Goal: Navigation & Orientation: Find specific page/section

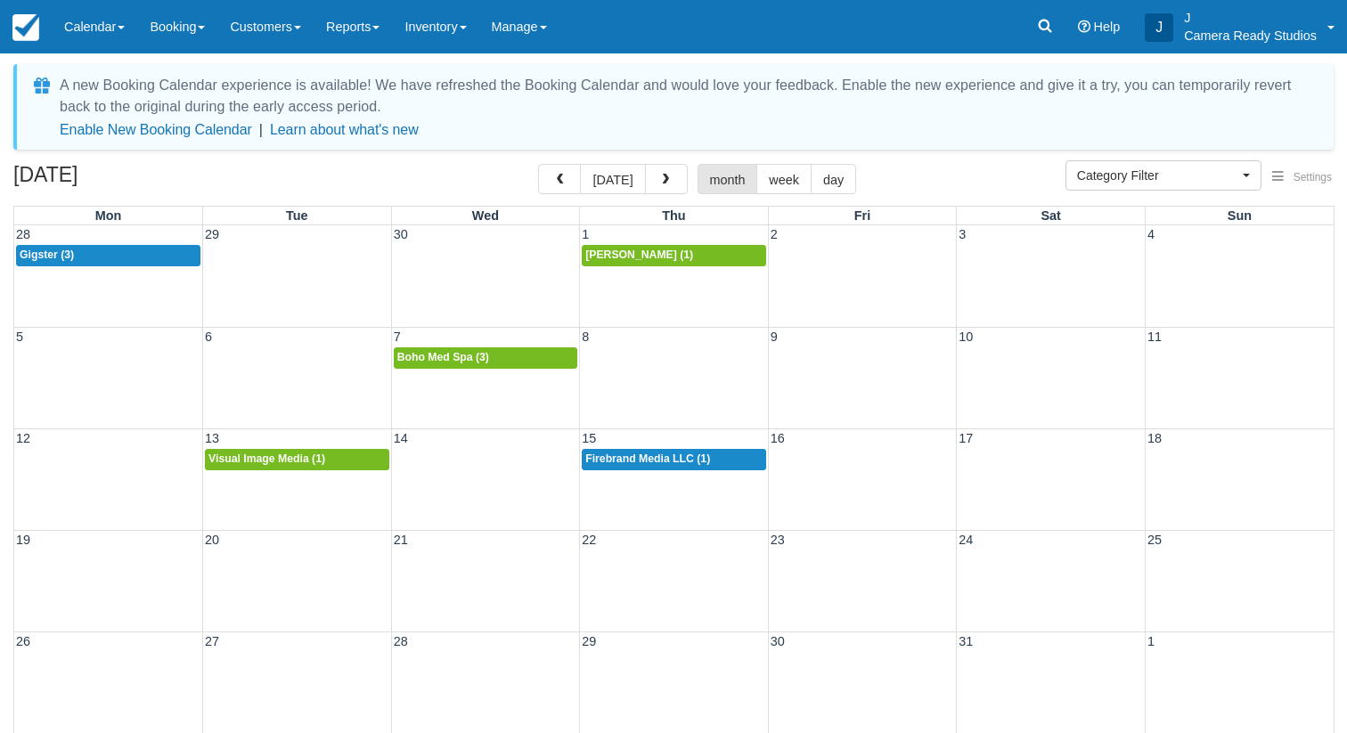
select select
click at [650, 181] on button "button" at bounding box center [666, 179] width 43 height 30
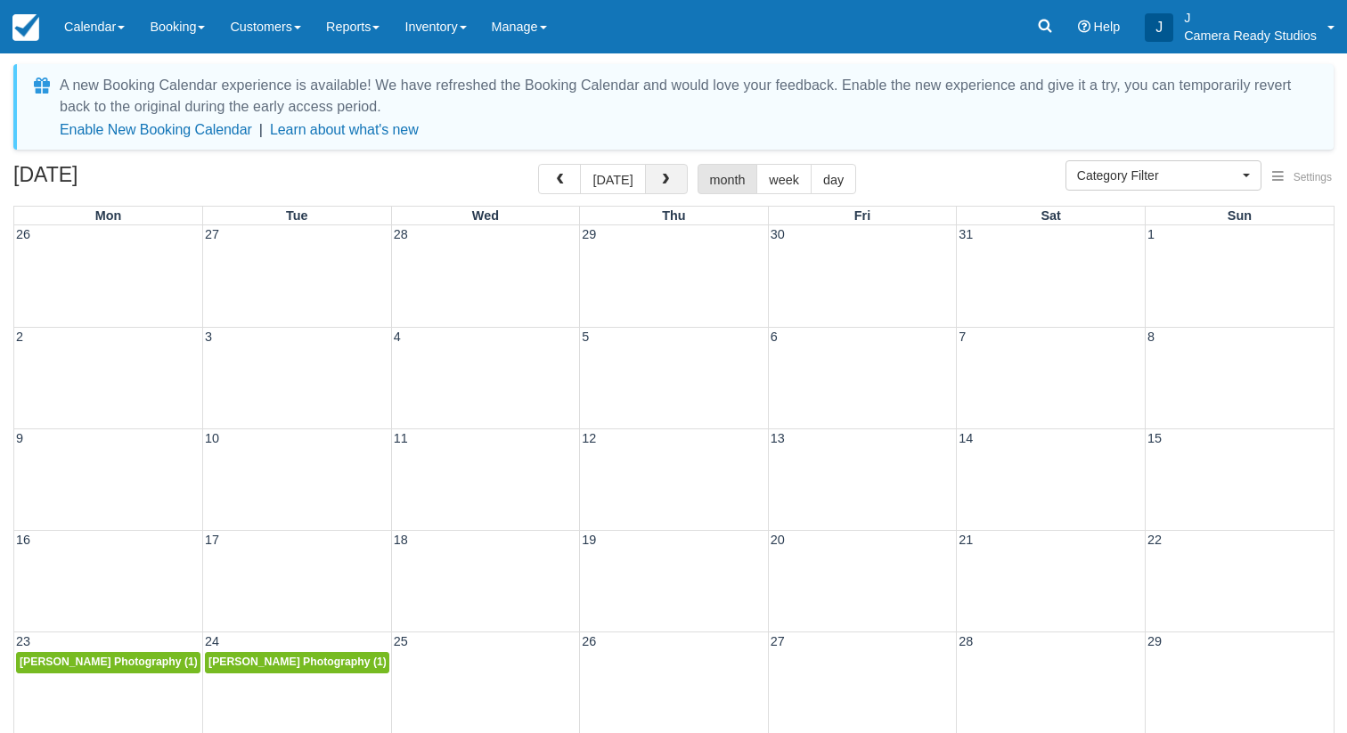
click at [652, 175] on button "button" at bounding box center [666, 179] width 43 height 30
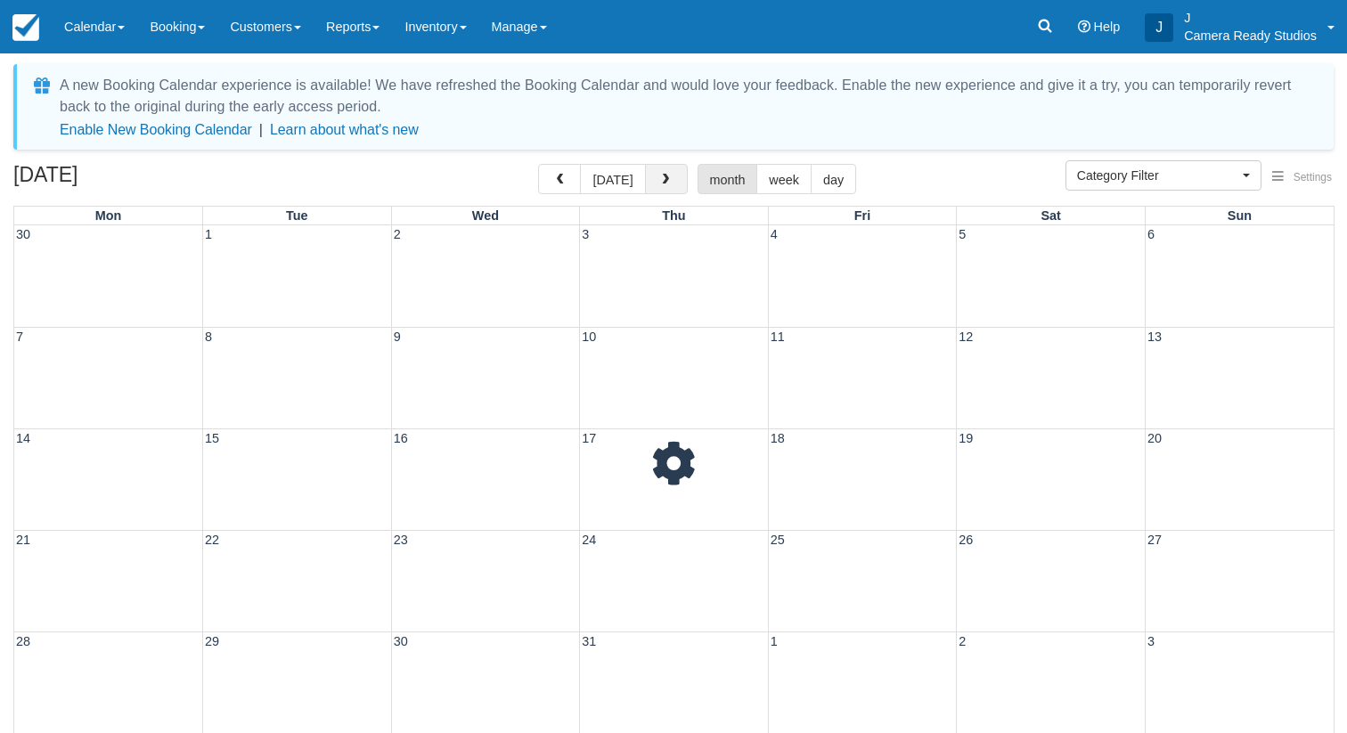
click at [652, 175] on button "button" at bounding box center [666, 179] width 43 height 30
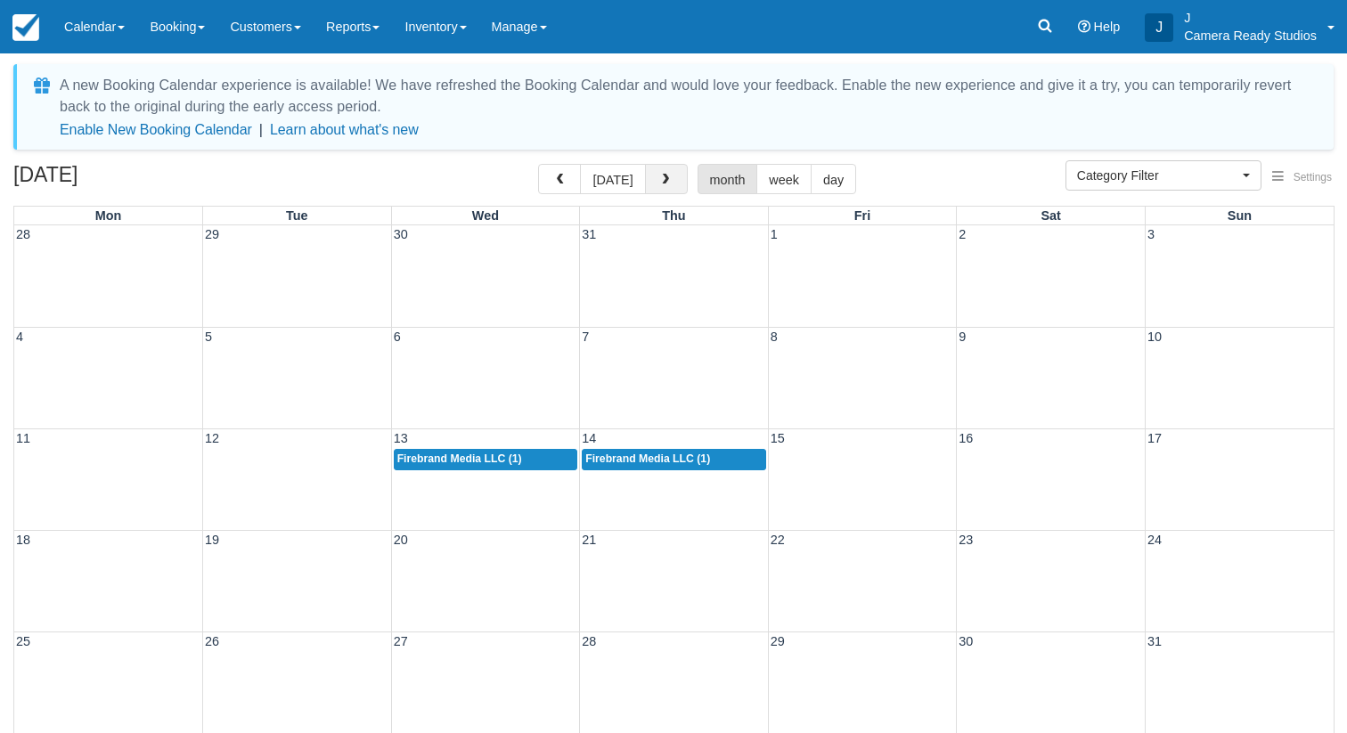
click at [652, 175] on button "button" at bounding box center [666, 179] width 43 height 30
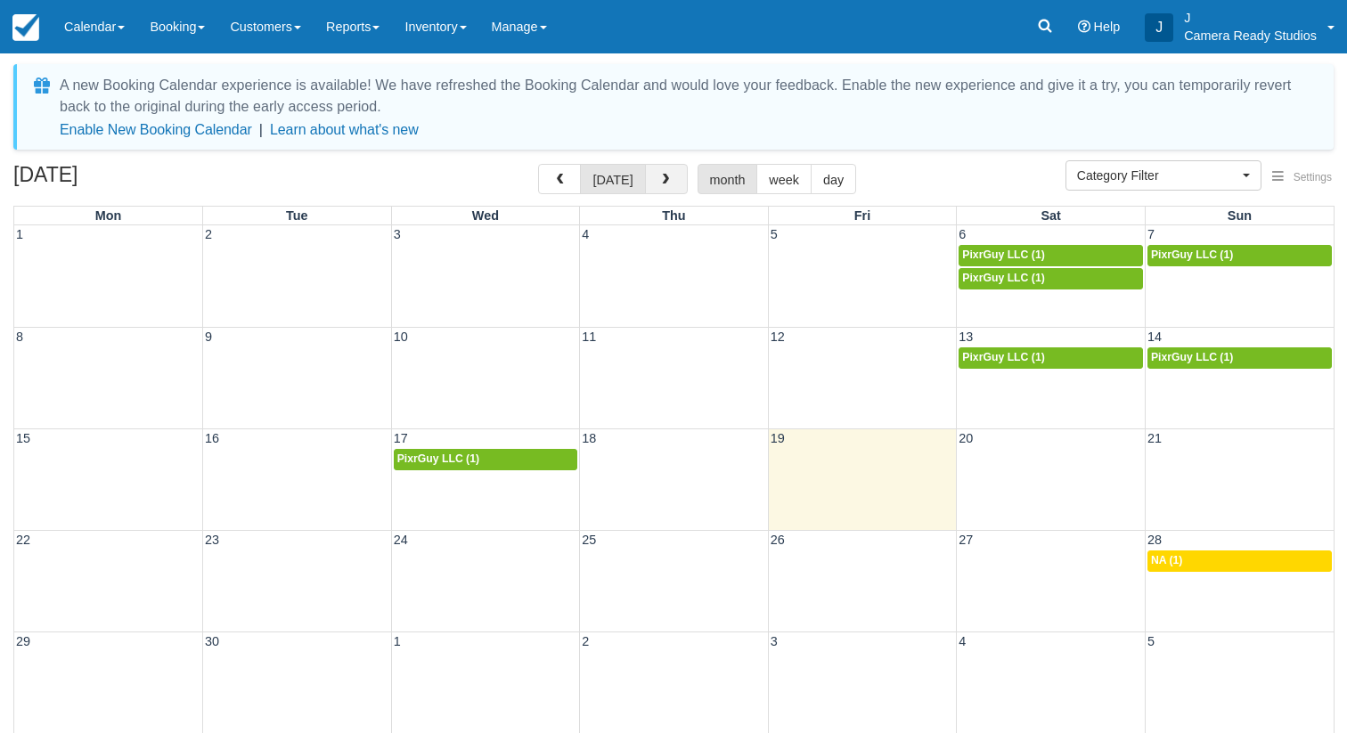
click at [652, 175] on button "button" at bounding box center [666, 179] width 43 height 30
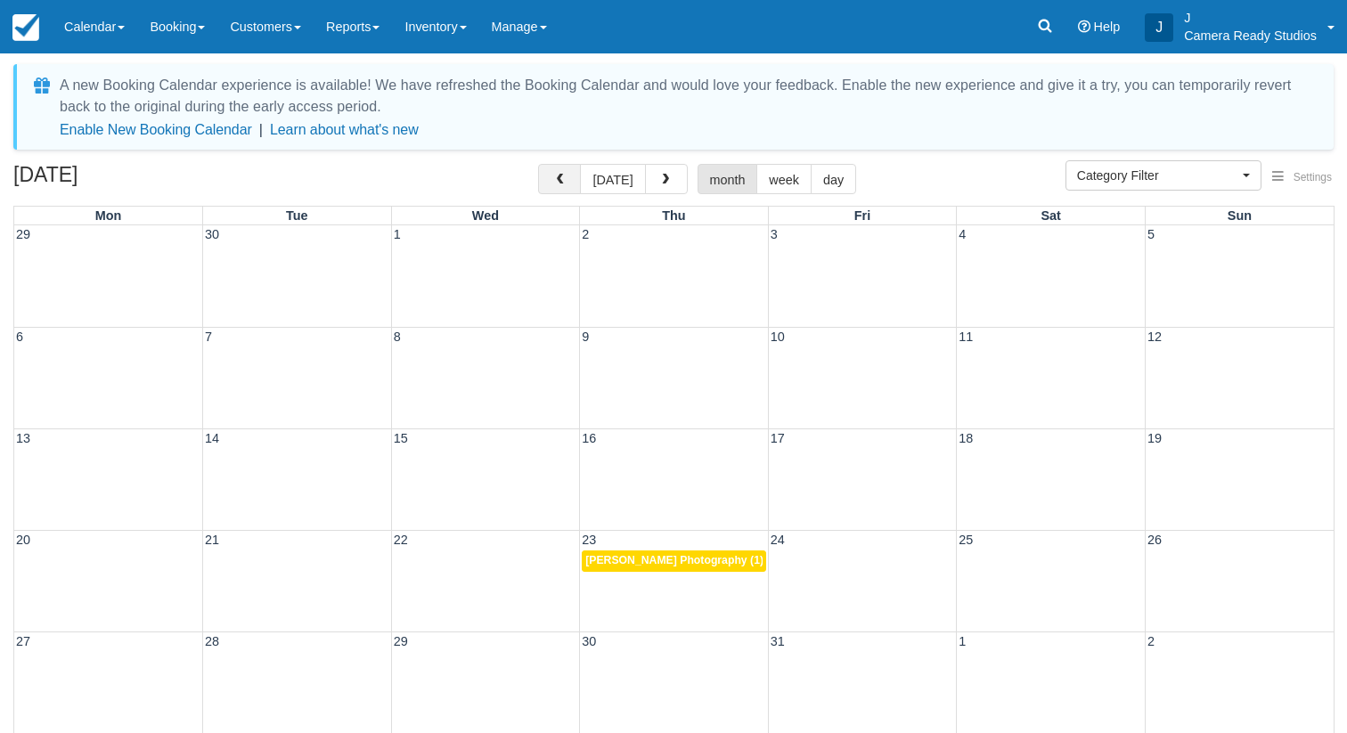
click at [581, 175] on button "button" at bounding box center [559, 179] width 43 height 30
